Goal: Task Accomplishment & Management: Complete application form

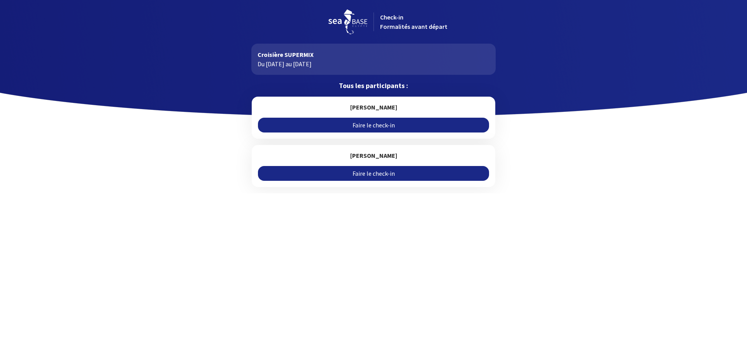
click at [375, 127] on link "Faire le check-in" at bounding box center [373, 125] width 231 height 15
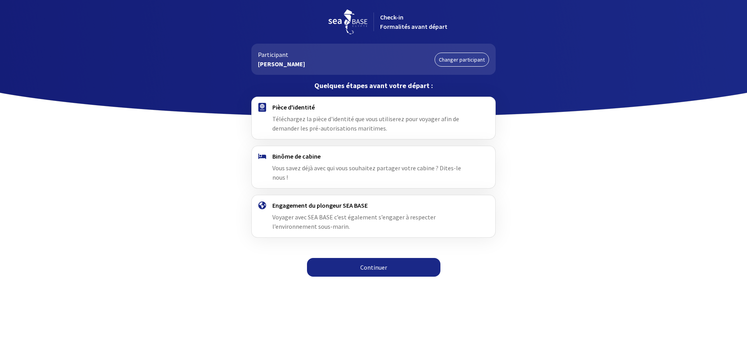
click at [363, 258] on link "Continuer" at bounding box center [374, 267] width 134 height 19
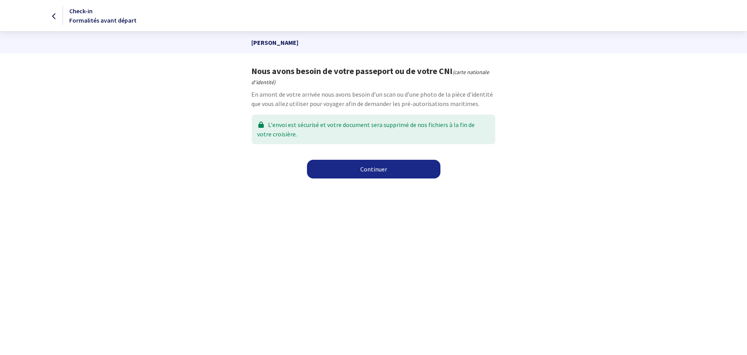
click at [374, 167] on link "Continuer" at bounding box center [374, 169] width 134 height 19
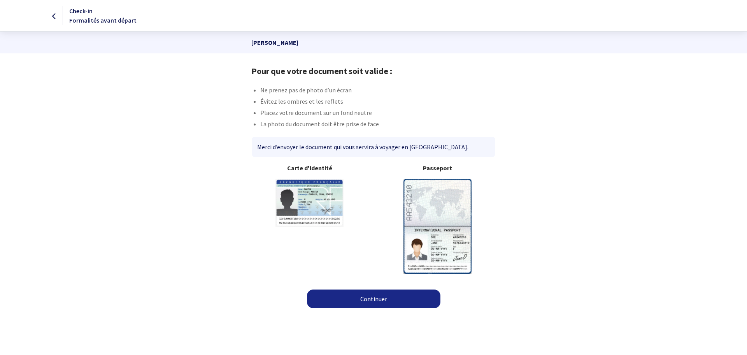
click at [442, 213] on img at bounding box center [438, 226] width 68 height 95
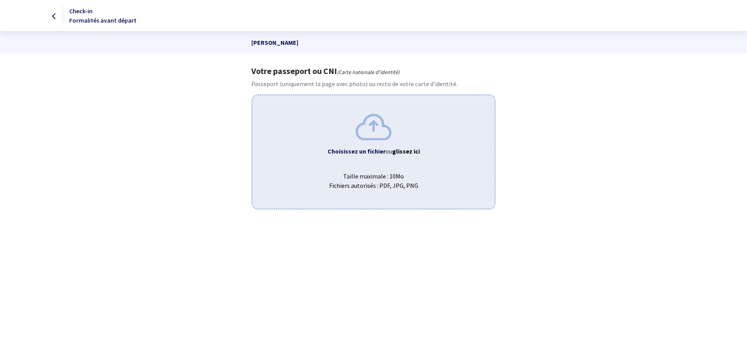
click at [370, 149] on b "Choisissez un fichier" at bounding box center [357, 151] width 58 height 8
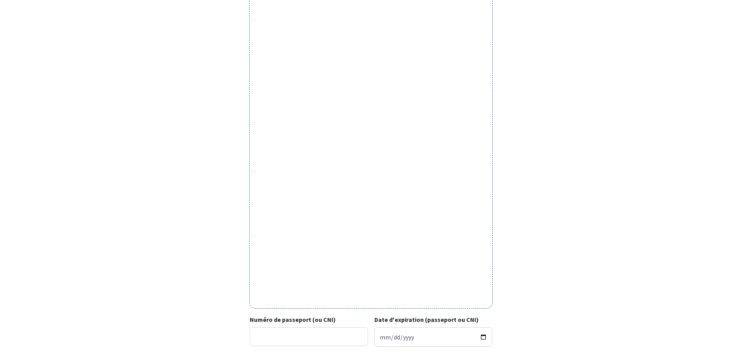
scroll to position [114, 0]
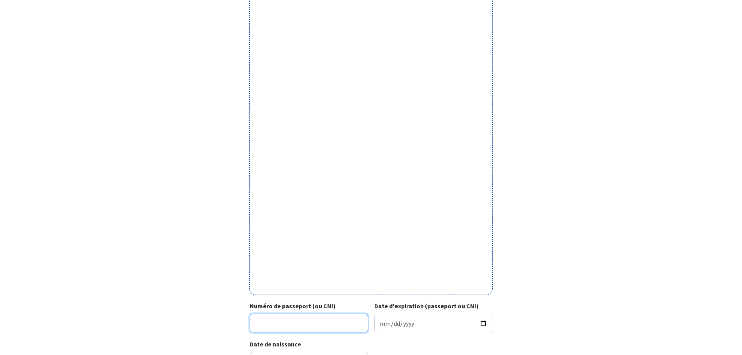
click at [308, 323] on input "Numéro de passeport (ou CNI)" at bounding box center [309, 322] width 118 height 19
type input "24FK62548"
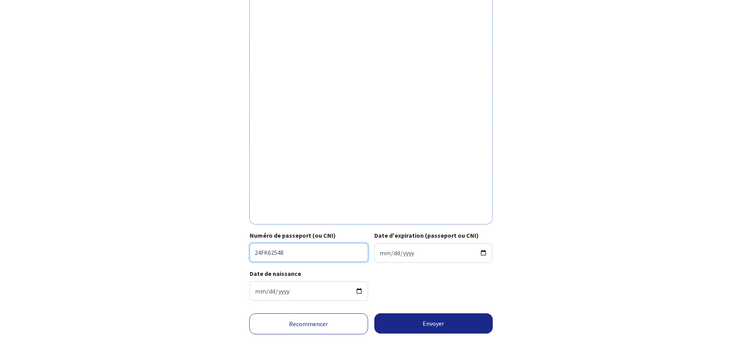
scroll to position [192, 0]
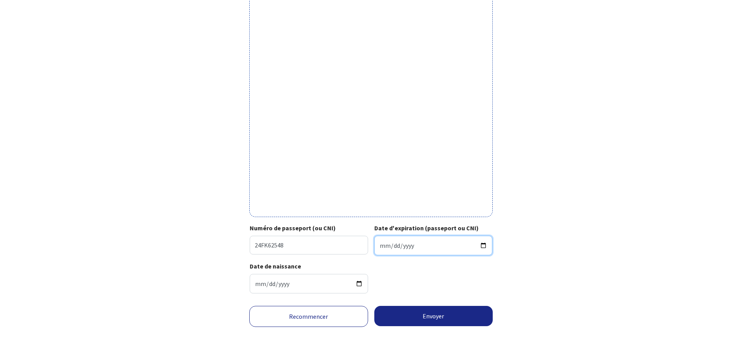
click at [383, 248] on input "Date d'expiration (passeport ou CNI)" at bounding box center [433, 245] width 118 height 19
type input "2304-08-11"
type input "2034-08-11"
click at [620, 224] on form "Votre passeport ou CNI Passeport (uniquement la page avec photo) ou recto de vo…" at bounding box center [371, 113] width 742 height 481
click at [439, 315] on button "Envoyer" at bounding box center [433, 316] width 119 height 20
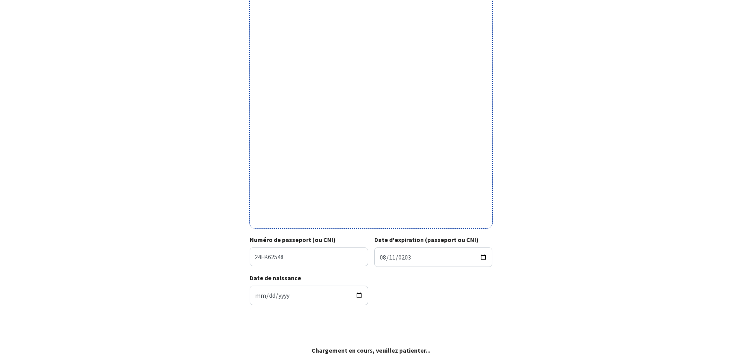
scroll to position [181, 0]
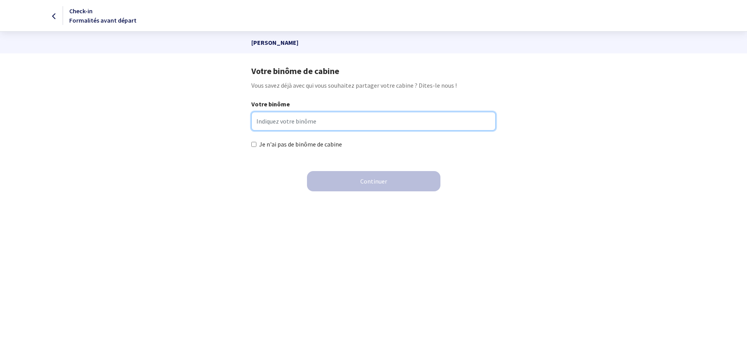
click at [295, 124] on input "Votre binôme" at bounding box center [373, 121] width 244 height 19
type input "Valérie QUILLET"
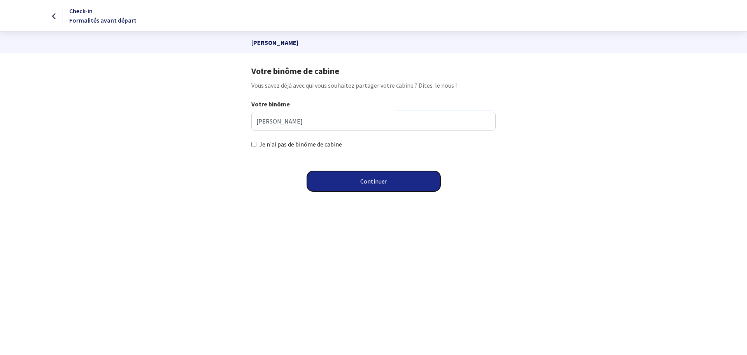
click at [358, 179] on button "Continuer" at bounding box center [374, 181] width 134 height 20
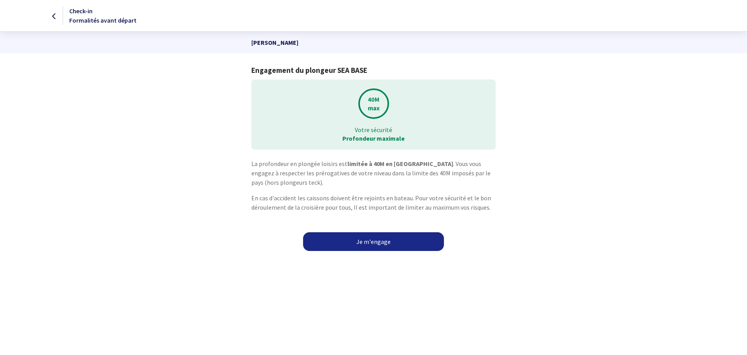
click at [364, 243] on link "Je m'engage" at bounding box center [373, 241] width 141 height 19
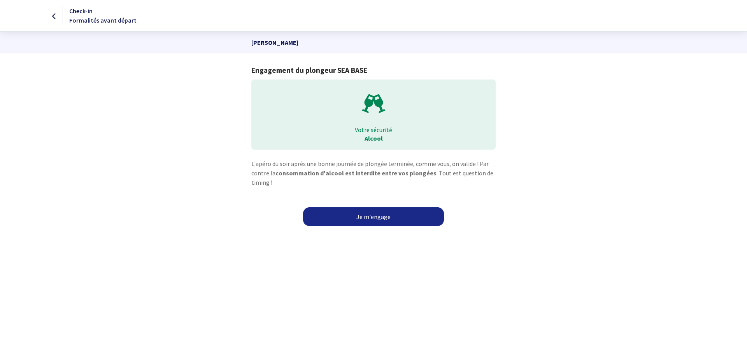
click at [371, 213] on link "Je m'engage" at bounding box center [373, 216] width 141 height 19
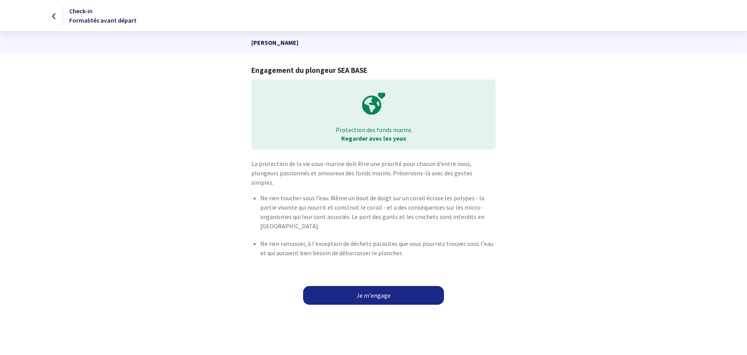
click at [371, 286] on link "Je m'engage" at bounding box center [373, 295] width 141 height 19
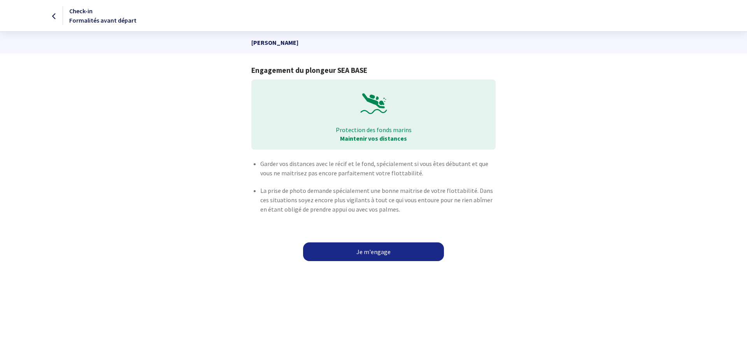
click at [375, 252] on link "Je m'engage" at bounding box center [373, 251] width 141 height 19
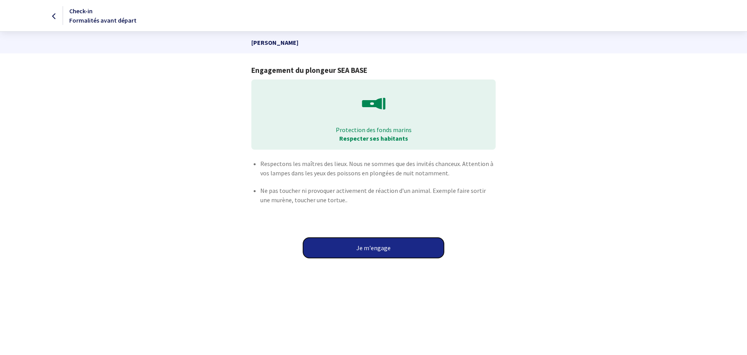
click at [375, 252] on button "Je m'engage" at bounding box center [373, 247] width 141 height 20
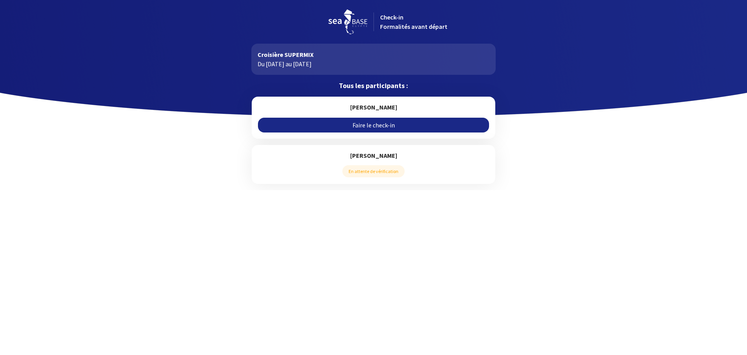
click at [383, 124] on link "Faire le check-in" at bounding box center [373, 125] width 231 height 15
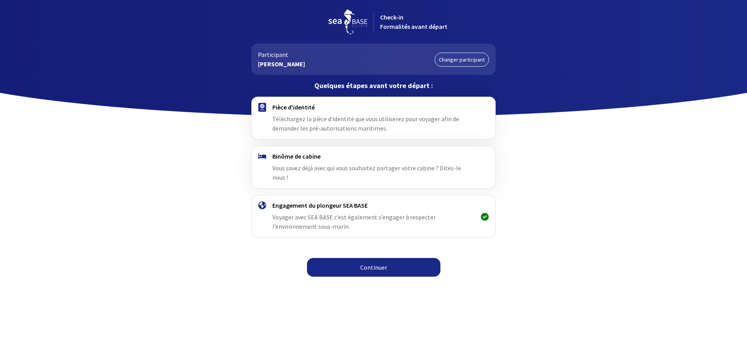
click at [369, 260] on link "Continuer" at bounding box center [374, 267] width 134 height 19
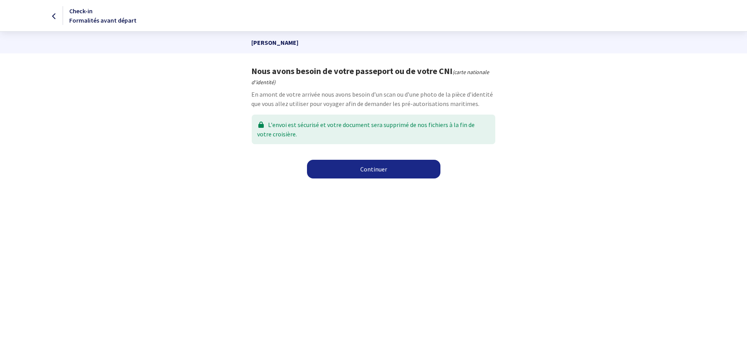
click at [374, 169] on link "Continuer" at bounding box center [374, 169] width 134 height 19
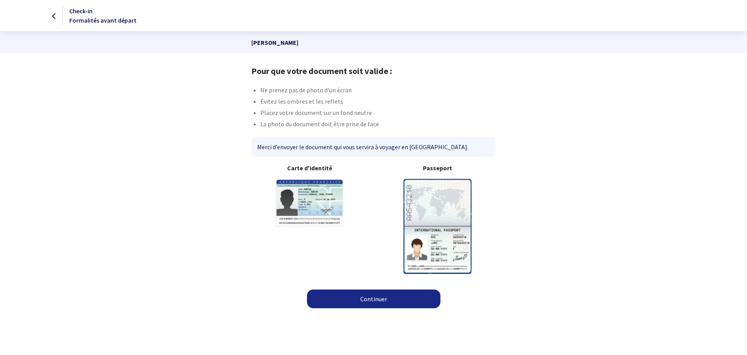
click at [451, 209] on img at bounding box center [438, 226] width 68 height 95
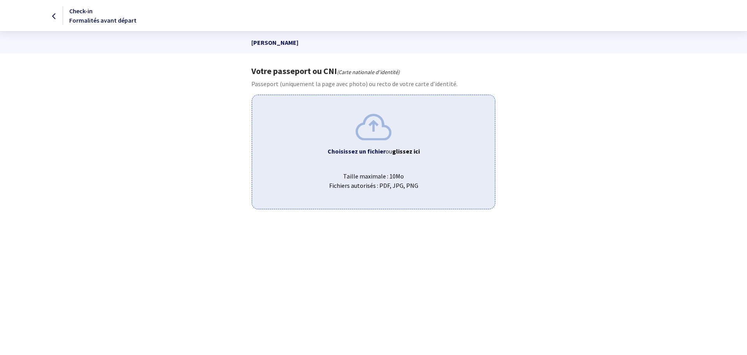
click at [350, 150] on b "Choisissez un fichier" at bounding box center [357, 151] width 58 height 8
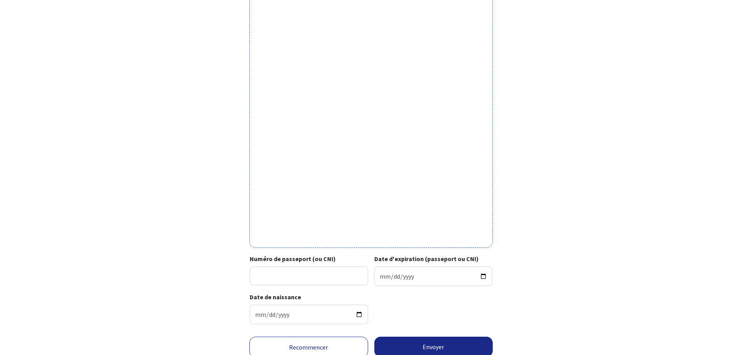
scroll to position [192, 0]
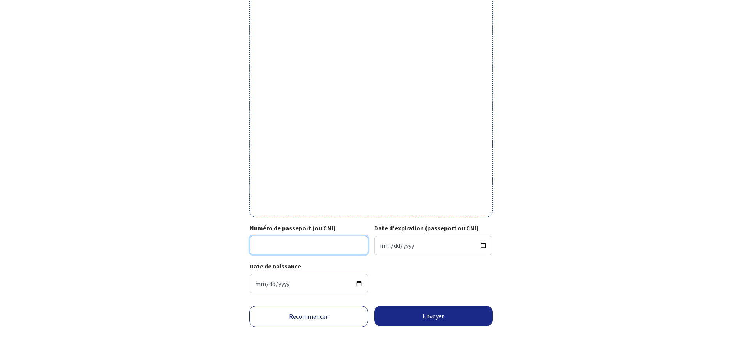
click at [306, 245] on input "Numéro de passeport (ou CNI)" at bounding box center [309, 245] width 118 height 19
type input "24FK62547"
click at [381, 246] on input "Date d'expiration (passeport ou CNI)" at bounding box center [433, 245] width 118 height 19
type input "[DATE]"
click at [586, 291] on div "Votre passeport ou CNI Passeport (uniquement la page avec photo) ou recto de vo…" at bounding box center [371, 86] width 440 height 426
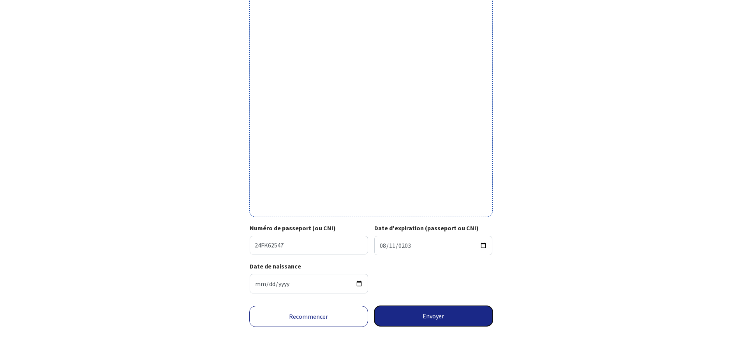
click at [434, 314] on button "Envoyer" at bounding box center [433, 316] width 119 height 20
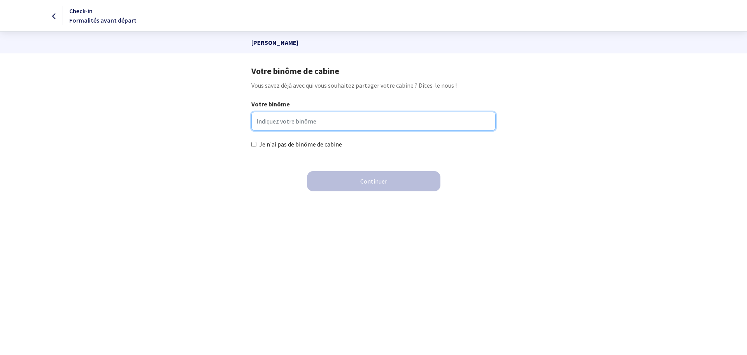
click at [296, 116] on input "Votre binôme" at bounding box center [373, 121] width 244 height 19
type input "[PERSON_NAME]"
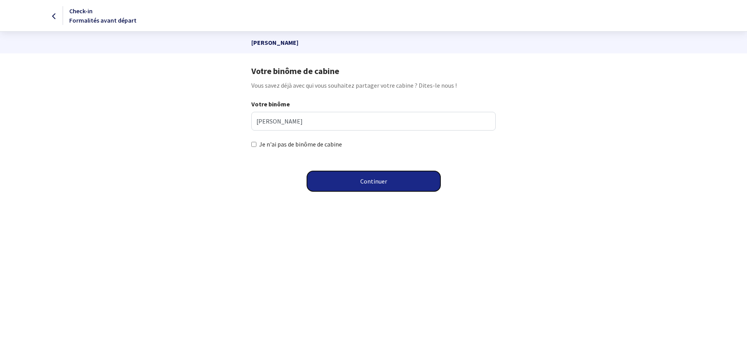
click at [369, 186] on button "Continuer" at bounding box center [374, 181] width 134 height 20
